Goal: Task Accomplishment & Management: Manage account settings

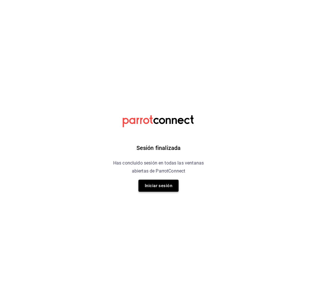
click at [164, 190] on button "Iniciar sesión" at bounding box center [158, 186] width 40 height 12
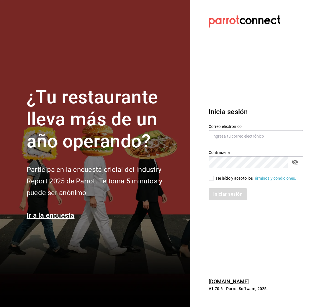
click at [210, 176] on input "He leído y acepto los Términos y condiciones." at bounding box center [210, 178] width 5 height 5
checkbox input "true"
click at [225, 133] on input "text" at bounding box center [255, 136] width 94 height 12
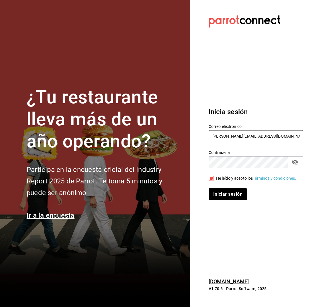
type input "[PERSON_NAME][EMAIL_ADDRESS][DOMAIN_NAME]"
click at [208, 188] on button "Iniciar sesión" at bounding box center [227, 194] width 38 height 12
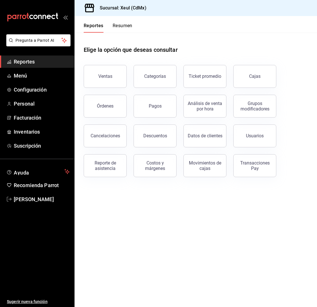
click at [130, 15] on div "Sucursal: Xeul (CdMx)" at bounding box center [114, 8] width 70 height 16
click at [121, 29] on button "Resumen" at bounding box center [123, 28] width 20 height 10
